Goal: Check status: Check status

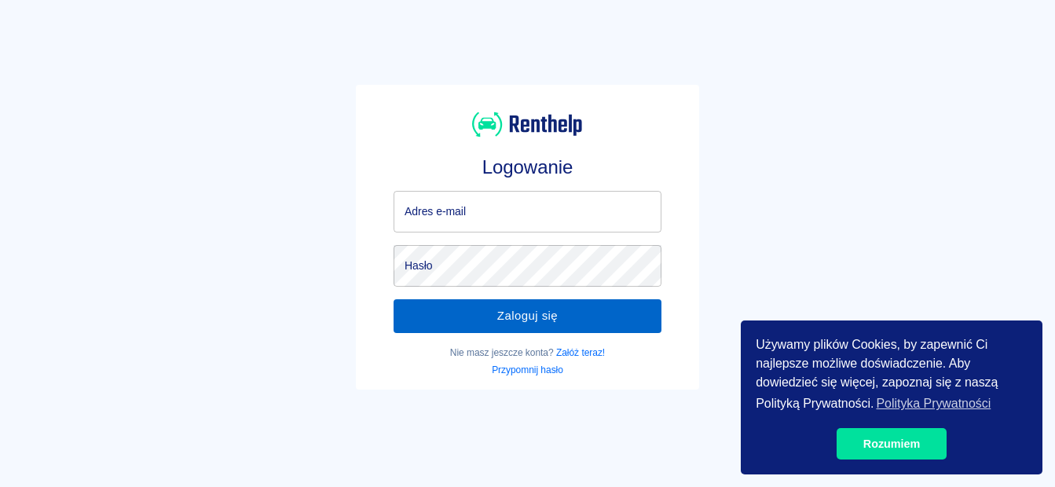
type input "[EMAIL_ADDRESS][DOMAIN_NAME]"
click at [429, 306] on button "Zaloguj się" at bounding box center [528, 315] width 268 height 33
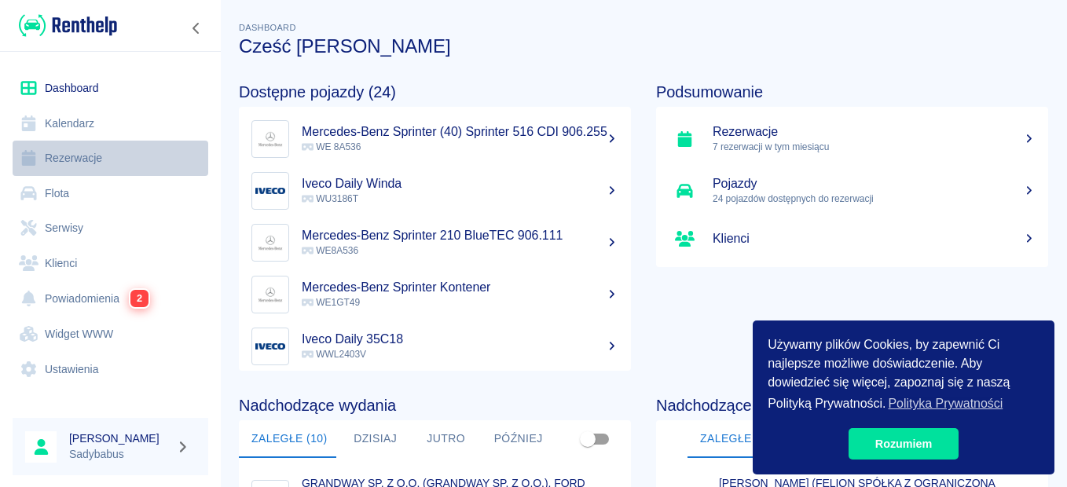
click at [71, 160] on link "Rezerwacje" at bounding box center [111, 158] width 196 height 35
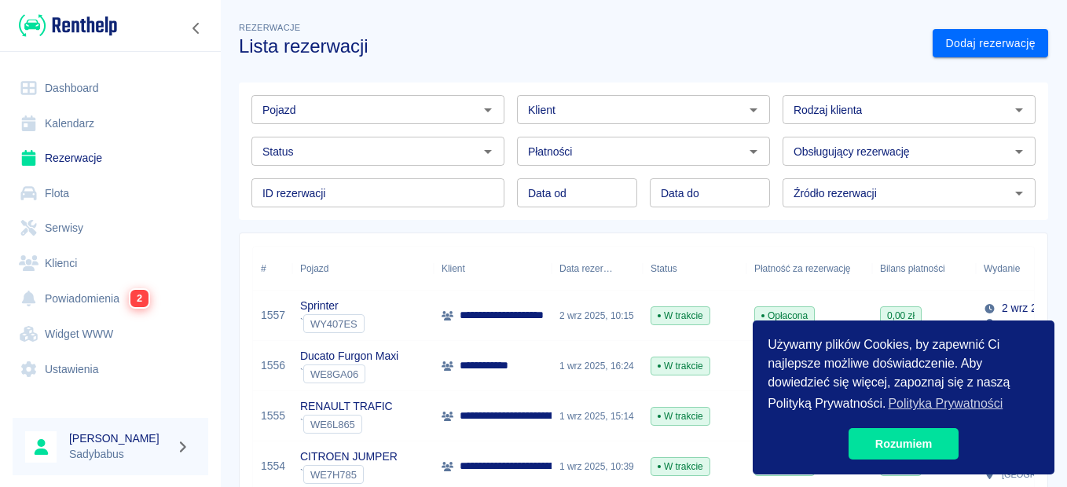
click at [352, 109] on input "Pojazd" at bounding box center [365, 110] width 218 height 20
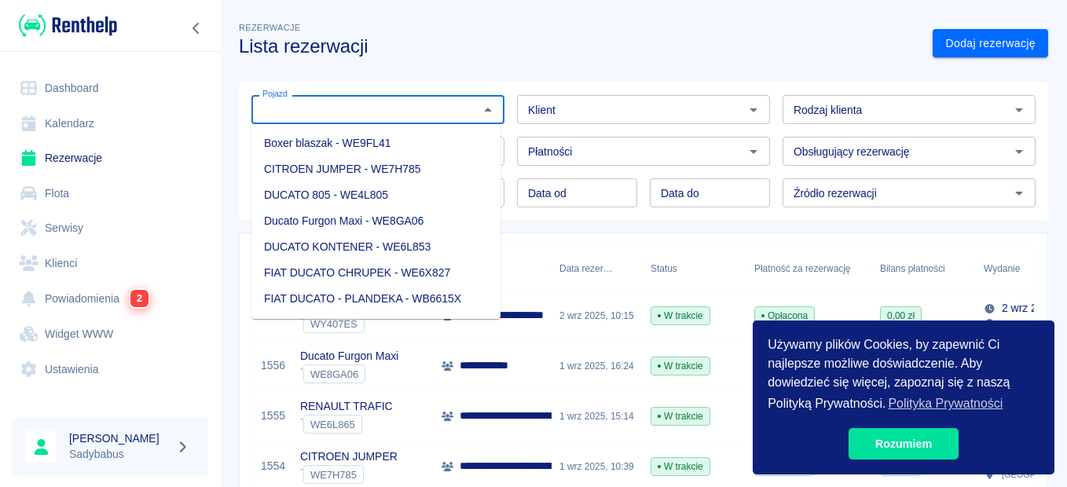
click at [336, 147] on li "Boxer blaszak - WE9FL41" at bounding box center [375, 143] width 249 height 26
type input "Boxer blaszak - WE9FL41"
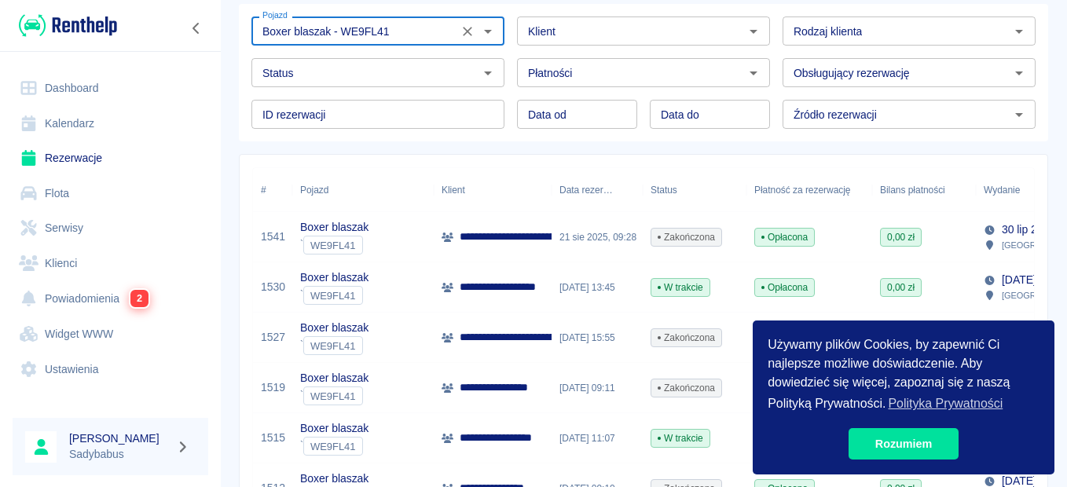
scroll to position [157, 0]
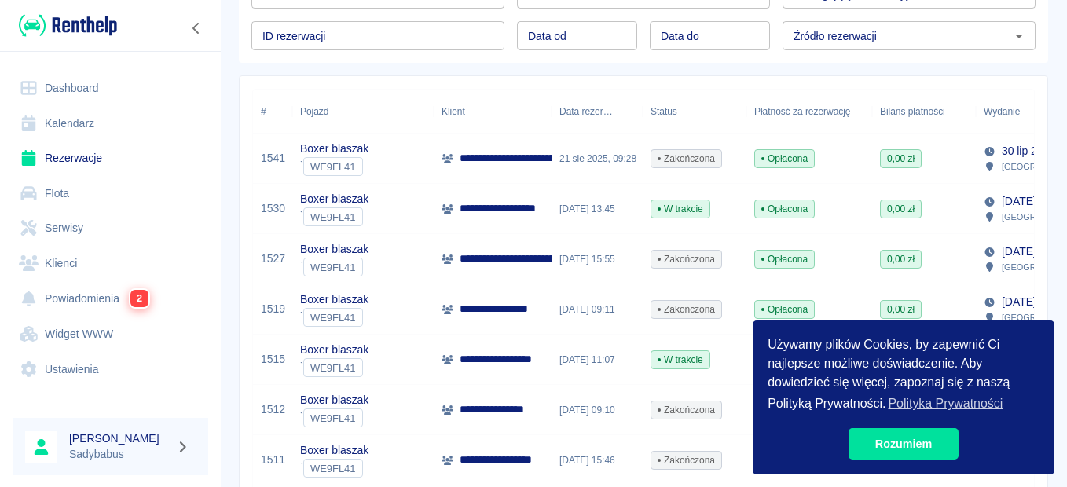
click at [363, 248] on p "Boxer blaszak" at bounding box center [334, 249] width 68 height 16
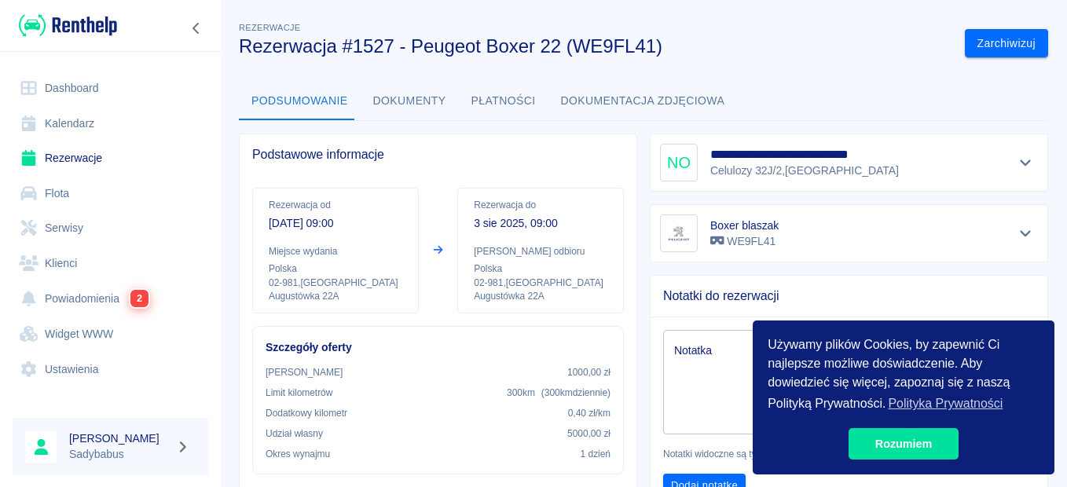
click at [999, 170] on div "**********" at bounding box center [849, 163] width 378 height 38
click at [1016, 162] on icon "Pokaż szczegóły" at bounding box center [1025, 163] width 18 height 14
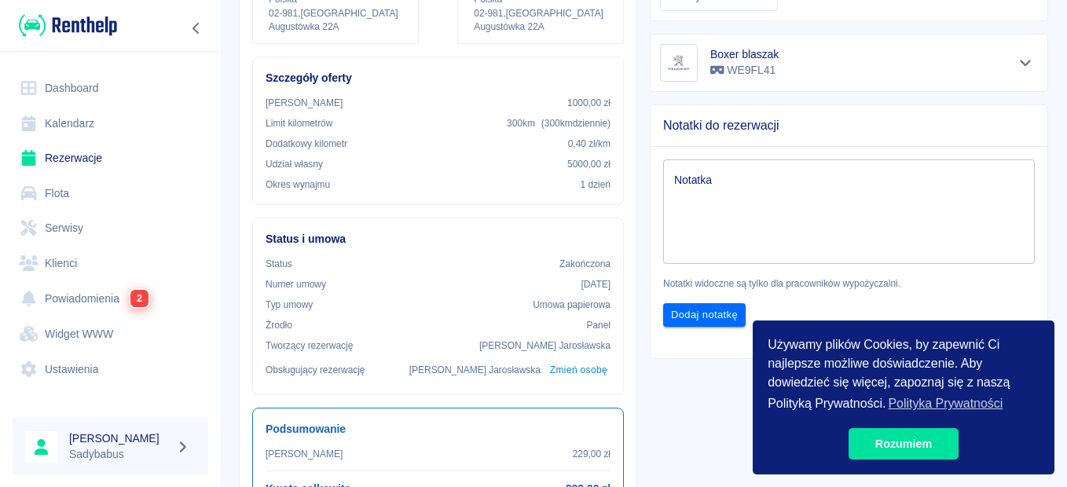
scroll to position [47, 0]
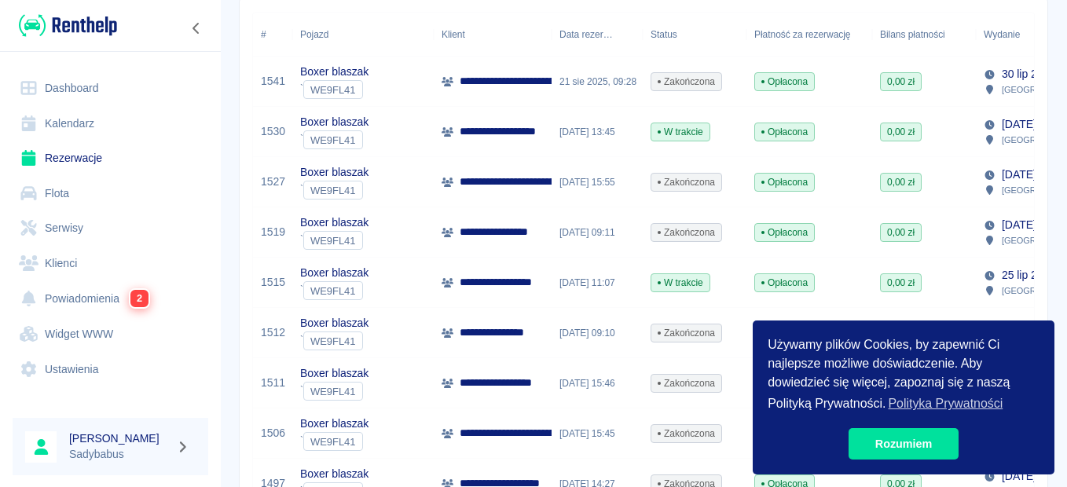
scroll to position [236, 0]
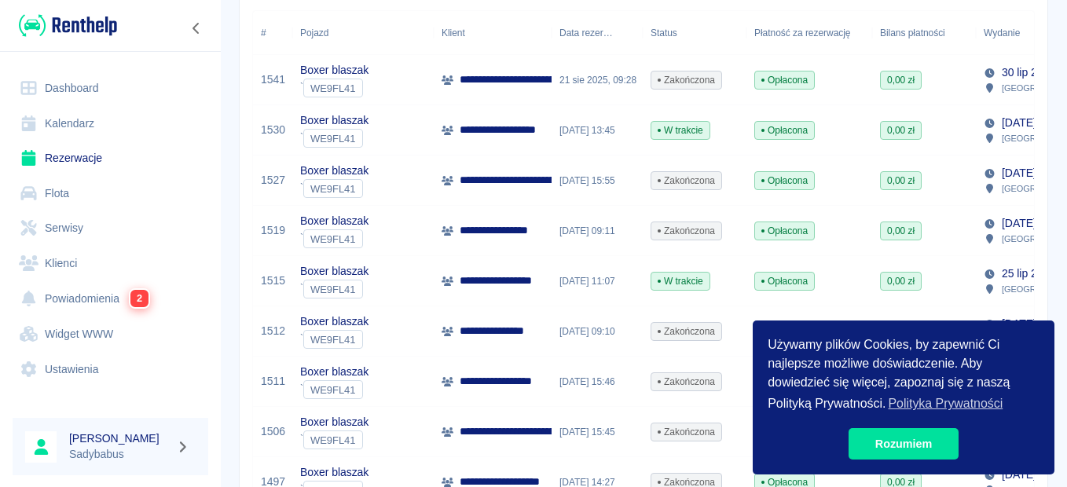
click at [345, 117] on p "Boxer blaszak" at bounding box center [334, 120] width 68 height 16
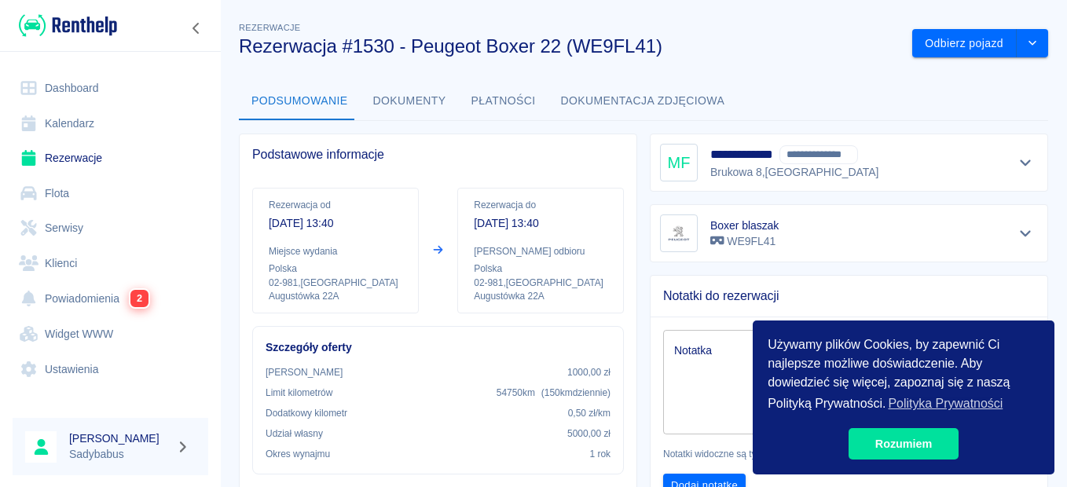
click at [1016, 160] on icon "Pokaż szczegóły" at bounding box center [1025, 163] width 18 height 14
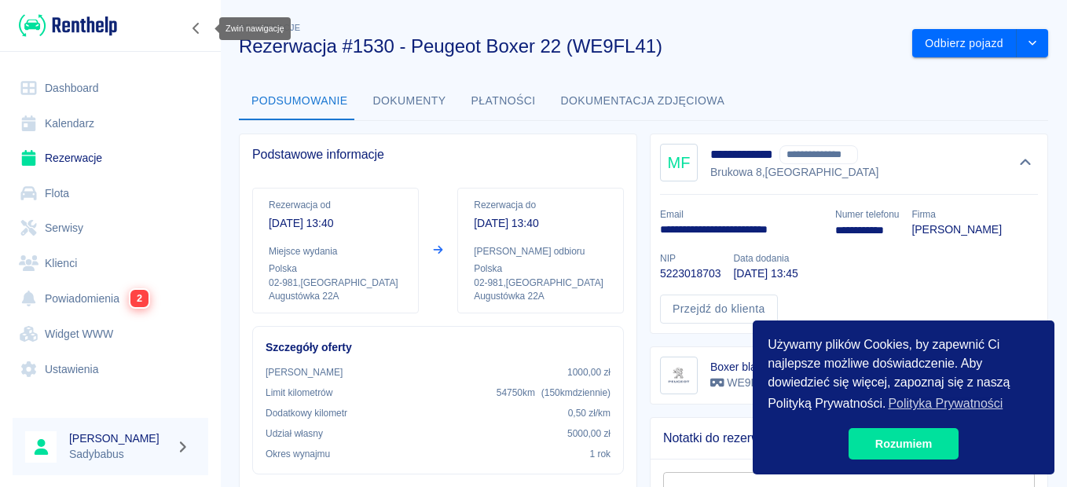
click at [201, 24] on icon "Zwiń nawigację" at bounding box center [197, 28] width 16 height 13
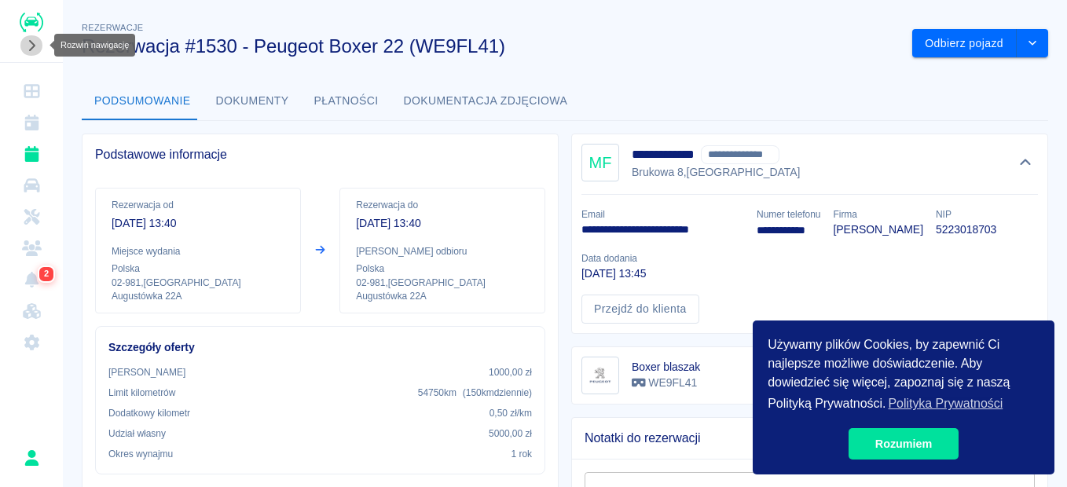
click at [27, 46] on icon "Rozwiń nawigację" at bounding box center [32, 45] width 16 height 13
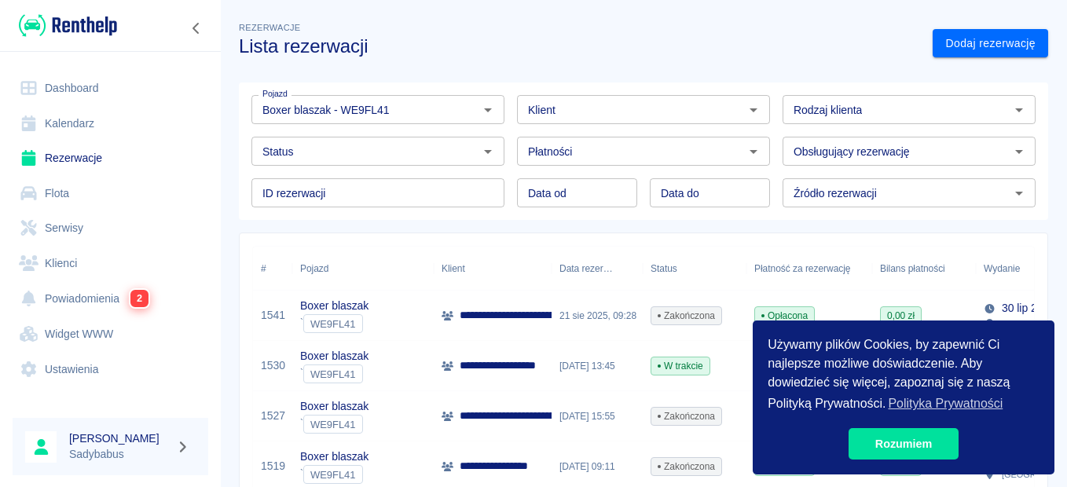
click at [356, 298] on p "Boxer blaszak" at bounding box center [334, 306] width 68 height 16
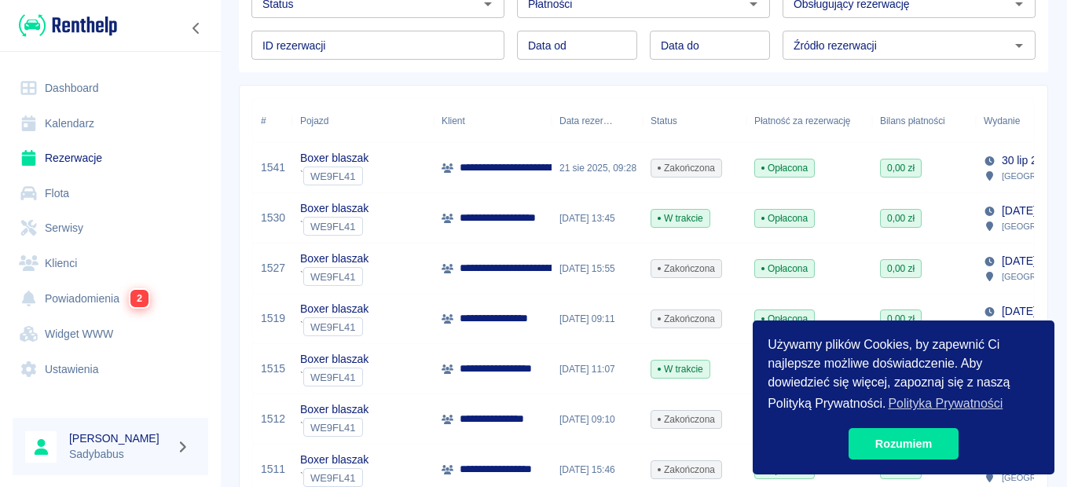
scroll to position [157, 0]
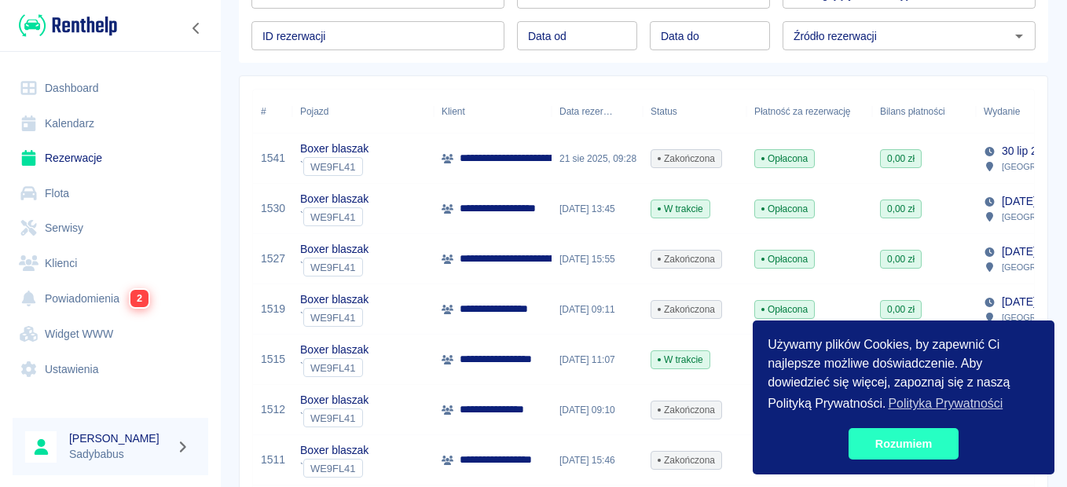
click at [878, 438] on link "Rozumiem" at bounding box center [903, 443] width 110 height 31
